Goal: Transaction & Acquisition: Purchase product/service

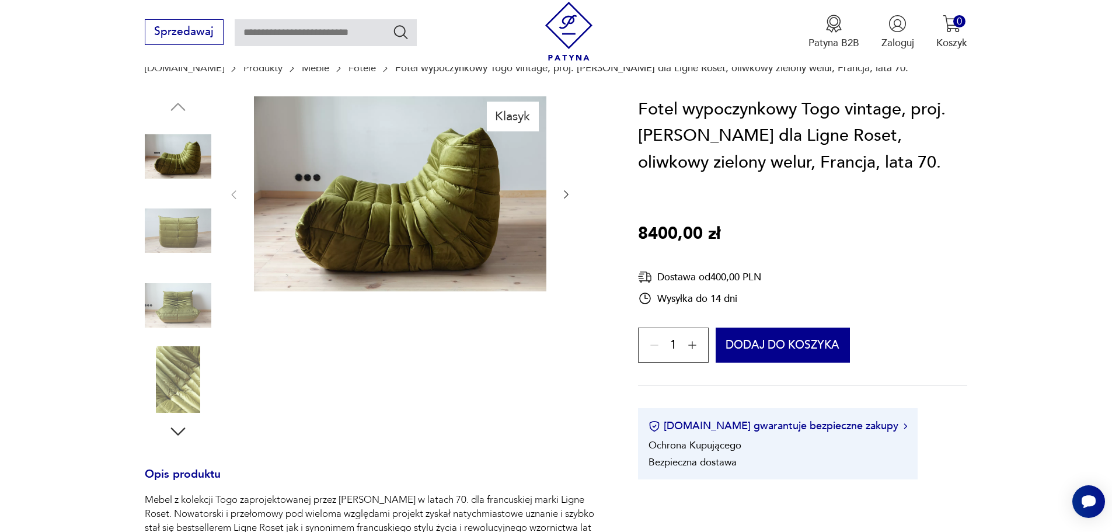
click at [562, 190] on icon "button" at bounding box center [567, 195] width 12 height 12
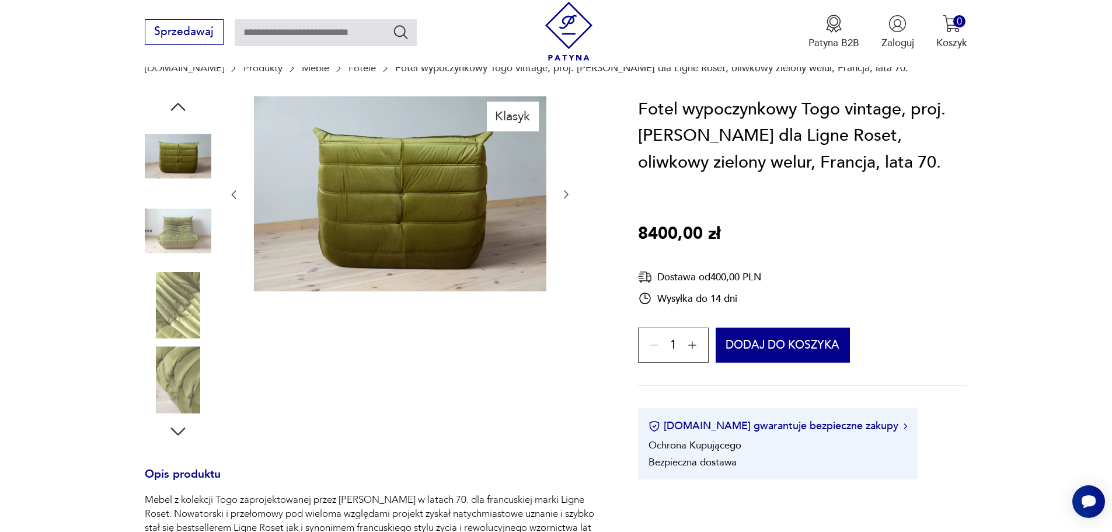
click at [562, 190] on icon "button" at bounding box center [567, 195] width 12 height 12
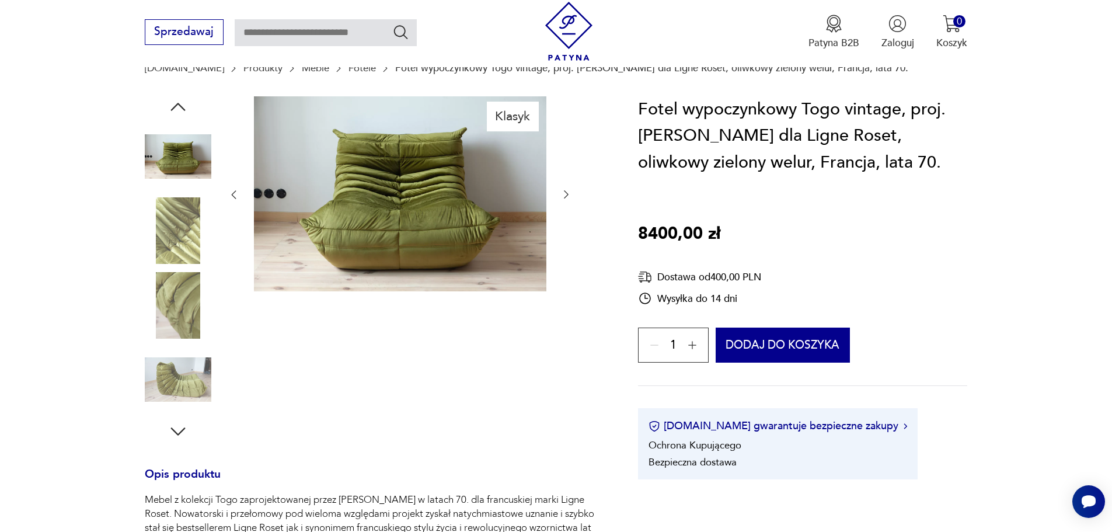
click at [562, 190] on icon "button" at bounding box center [567, 195] width 12 height 12
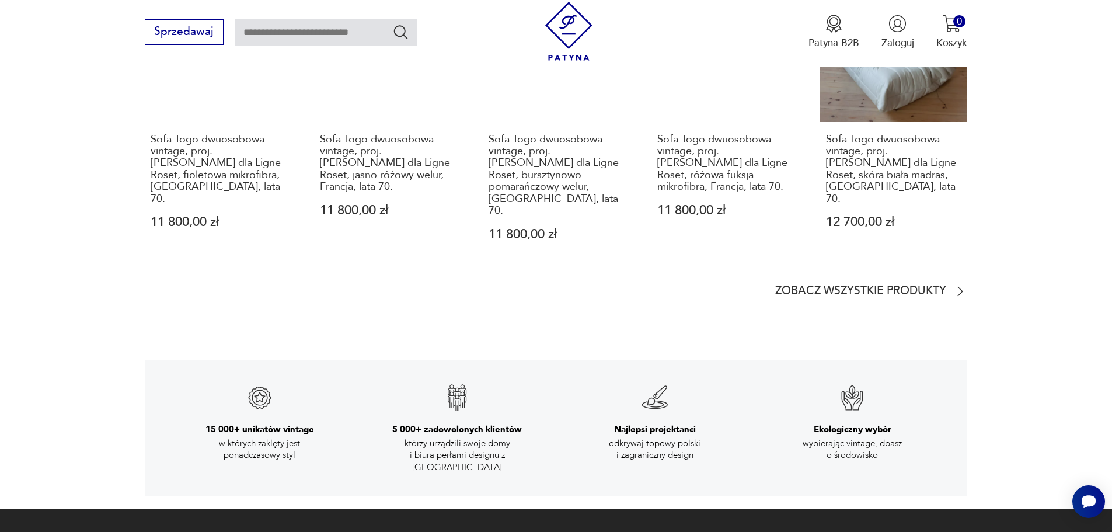
scroll to position [1810, 0]
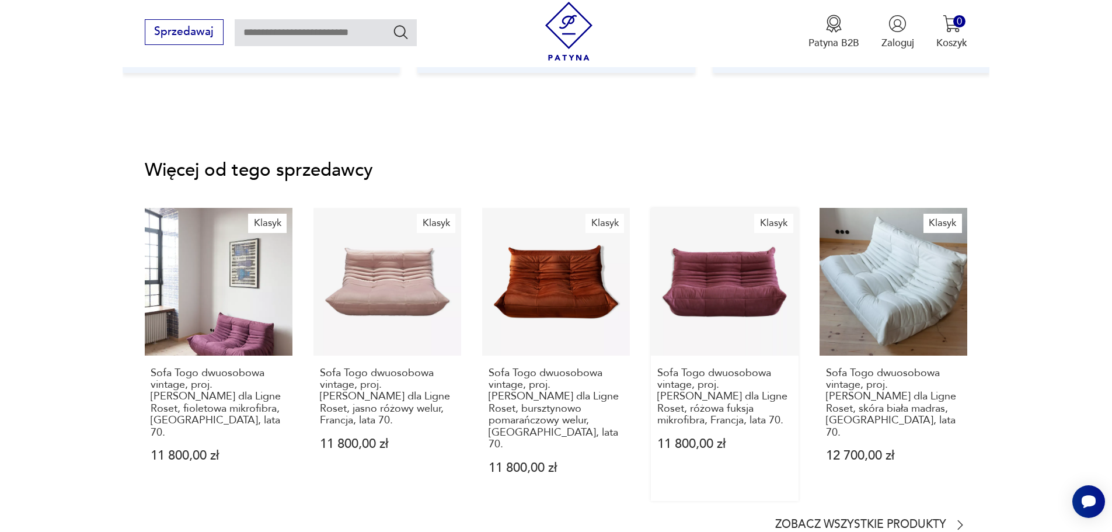
click at [742, 285] on link "Klasyk Sofa Togo dwuosobowa vintage, proj. [PERSON_NAME] dla Ligne Roset, różow…" at bounding box center [725, 354] width 148 height 293
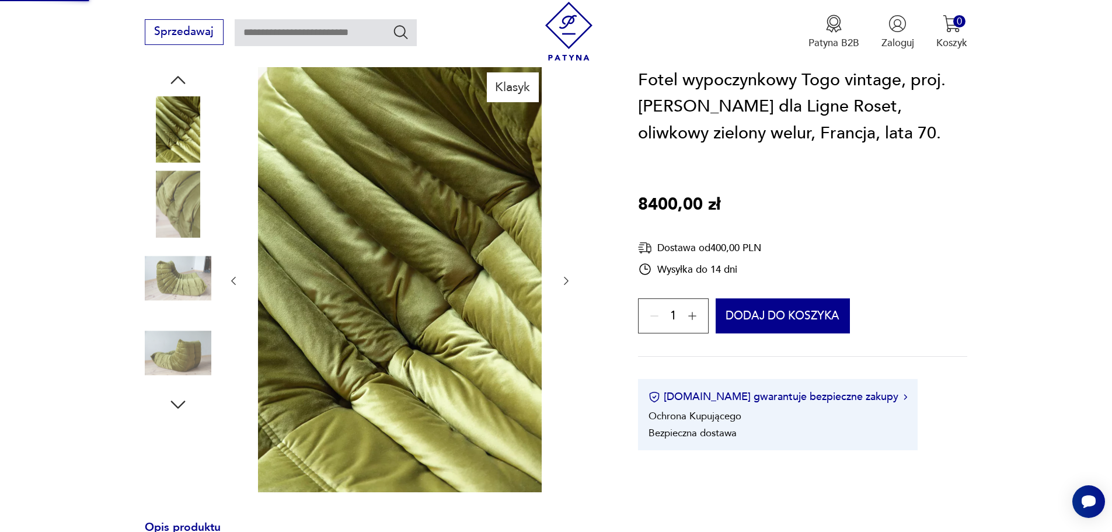
scroll to position [61, 0]
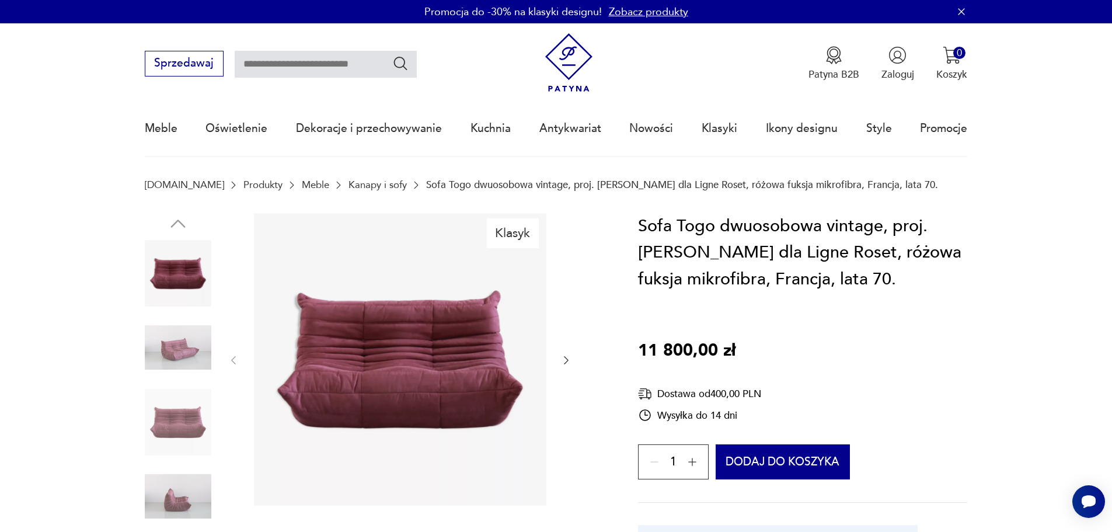
click at [431, 394] on img at bounding box center [400, 359] width 293 height 293
